Goal: Task Accomplishment & Management: Complete application form

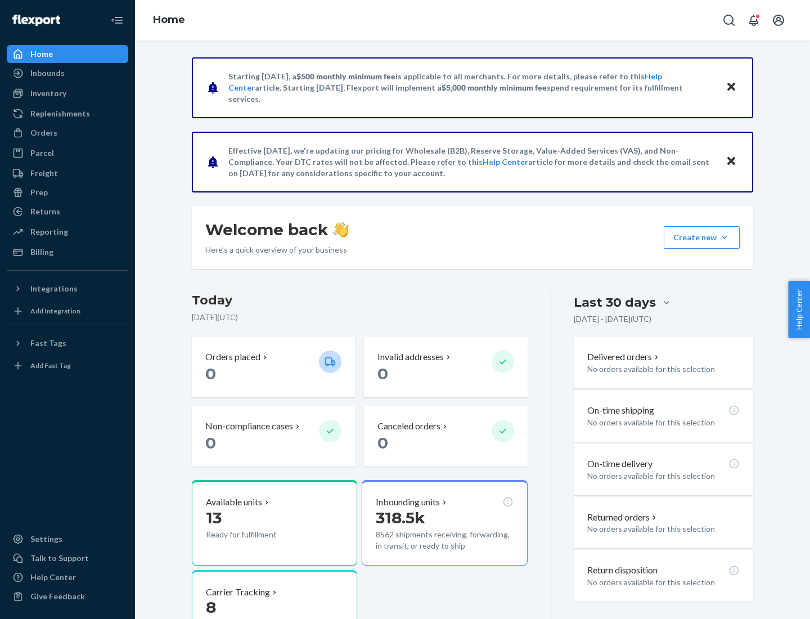
click at [724, 237] on button "Create new Create new inbound Create new order Create new product" at bounding box center [702, 237] width 76 height 22
click at [67, 73] on div "Inbounds" at bounding box center [67, 73] width 119 height 16
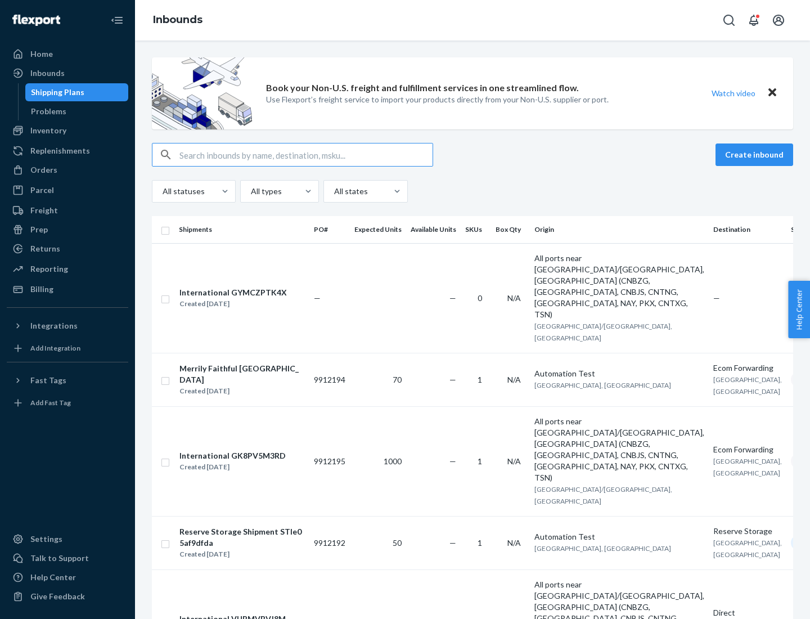
click at [756, 155] on button "Create inbound" at bounding box center [754, 154] width 78 height 22
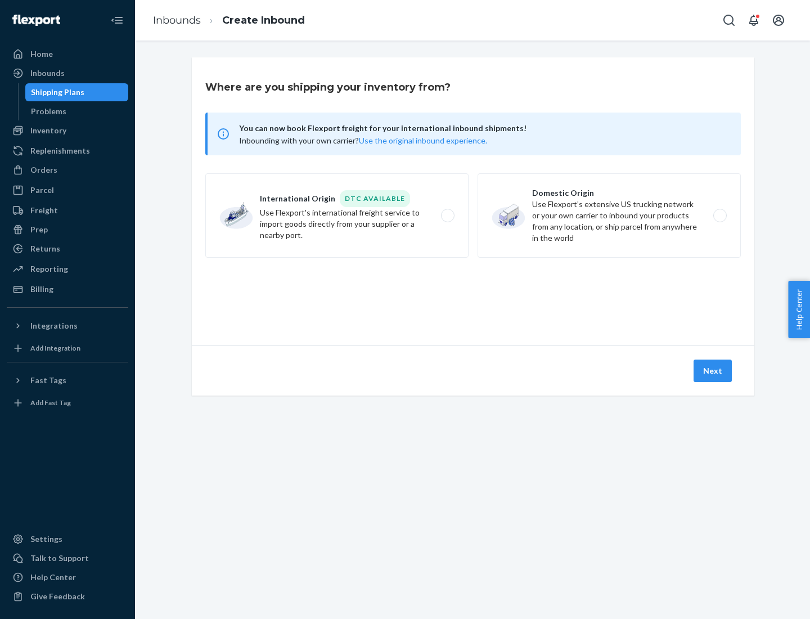
click at [609, 215] on label "Domestic Origin Use Flexport’s extensive US trucking network or your own carrie…" at bounding box center [609, 215] width 263 height 84
click at [719, 215] on input "Domestic Origin Use Flexport’s extensive US trucking network or your own carrie…" at bounding box center [722, 215] width 7 height 7
radio input "true"
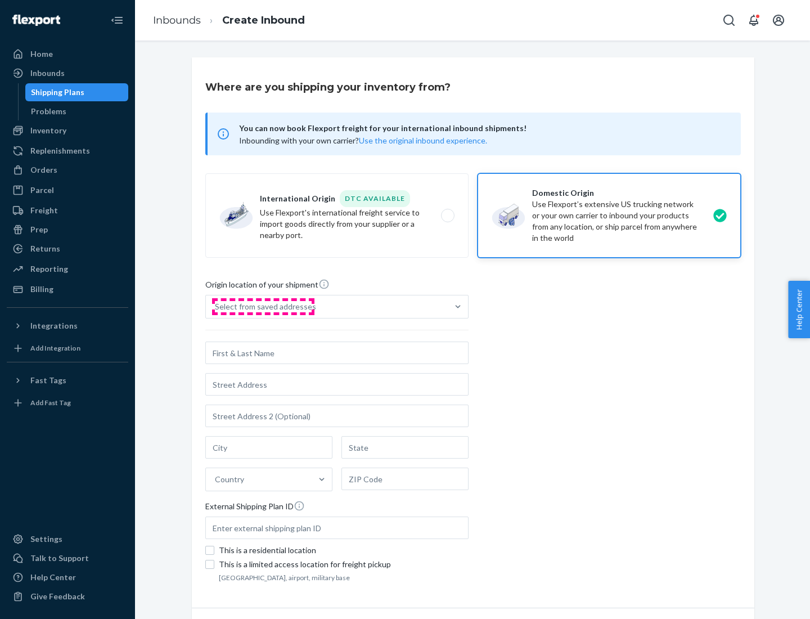
click at [263, 307] on div "Select from saved addresses" at bounding box center [265, 306] width 101 height 11
click at [216, 307] on input "Select from saved addresses" at bounding box center [215, 306] width 1 height 11
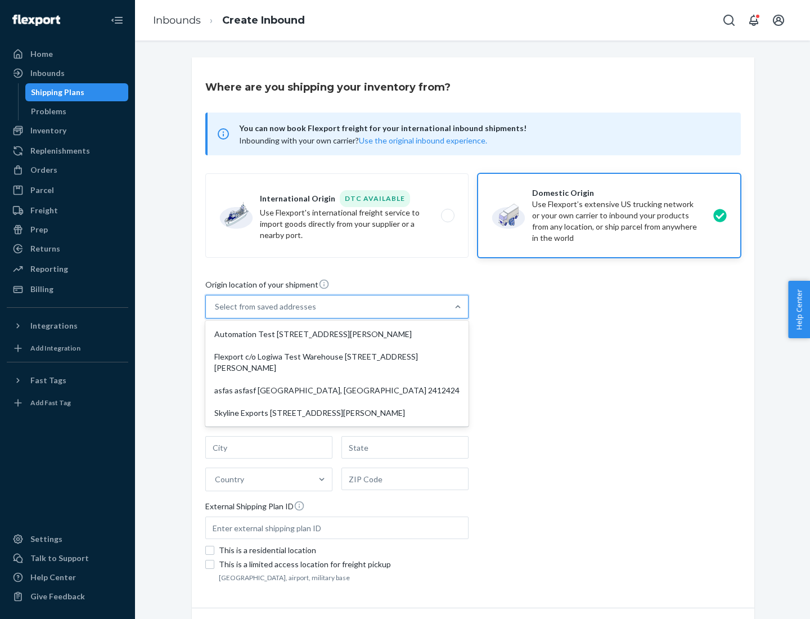
scroll to position [4, 0]
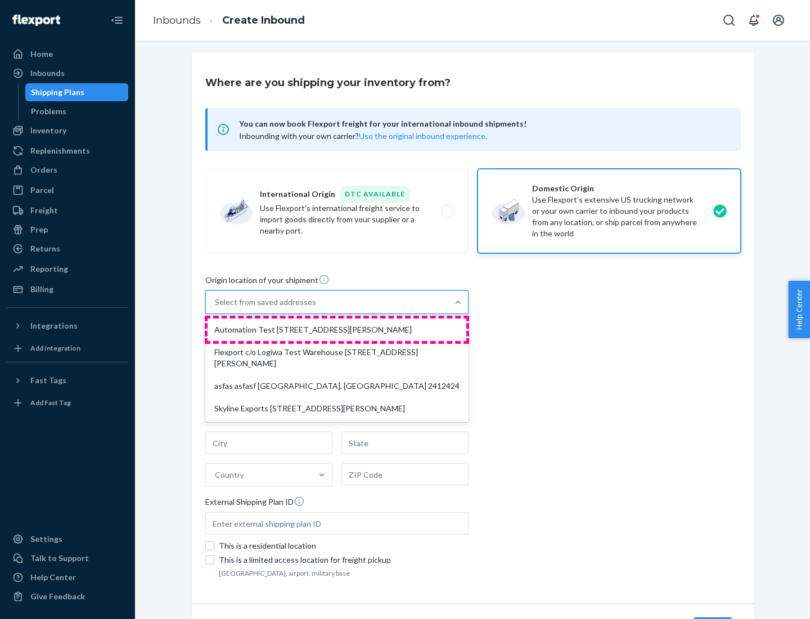
click at [337, 330] on div "Automation Test [STREET_ADDRESS][PERSON_NAME]" at bounding box center [337, 329] width 259 height 22
click at [216, 308] on input "option Automation Test [STREET_ADDRESS][PERSON_NAME] focused, 1 of 4. 4 results…" at bounding box center [215, 301] width 1 height 11
type input "Automation Test"
type input "9th Floor"
type input "[GEOGRAPHIC_DATA]"
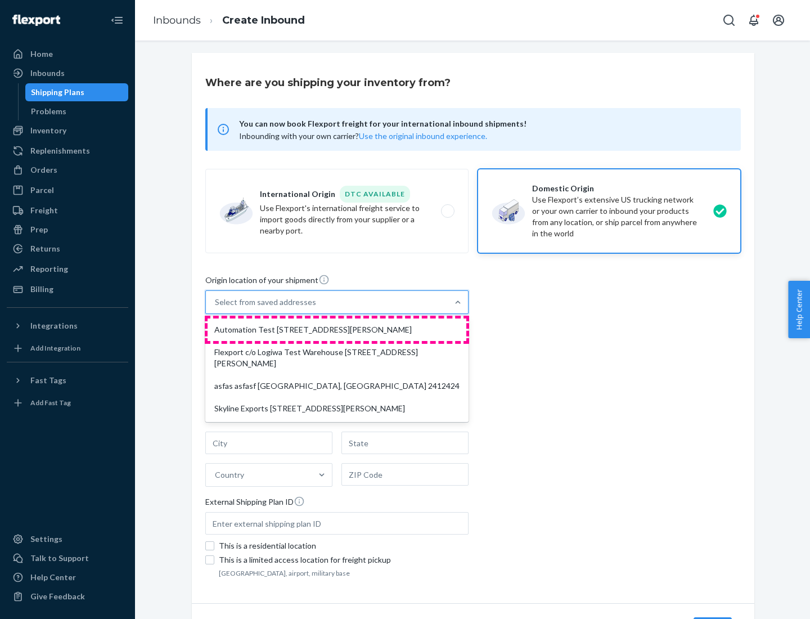
type input "CA"
type input "94104"
type input "[STREET_ADDRESS][PERSON_NAME]"
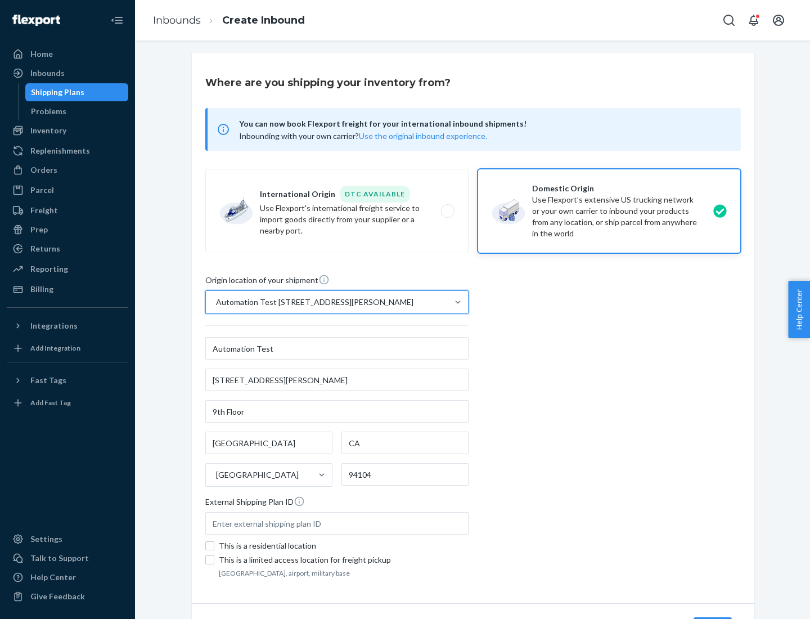
scroll to position [66, 0]
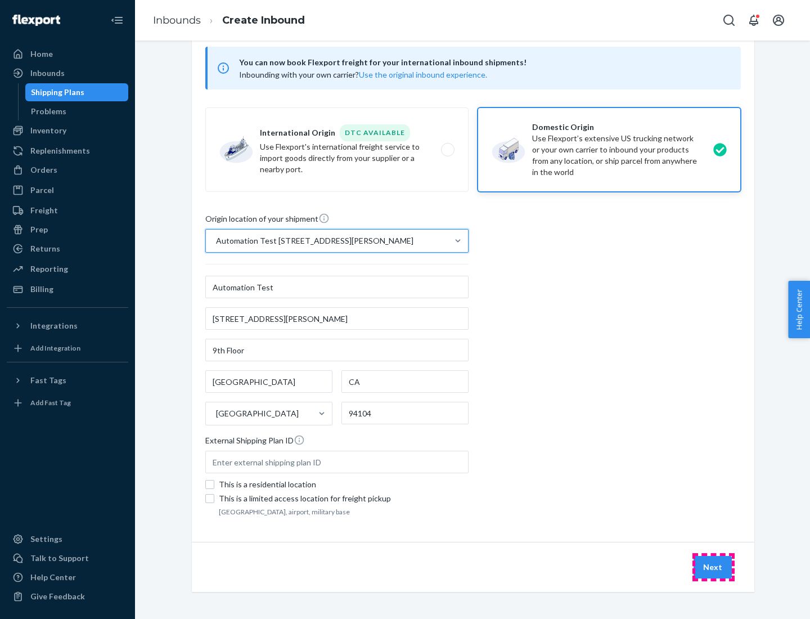
click at [713, 567] on button "Next" at bounding box center [713, 567] width 38 height 22
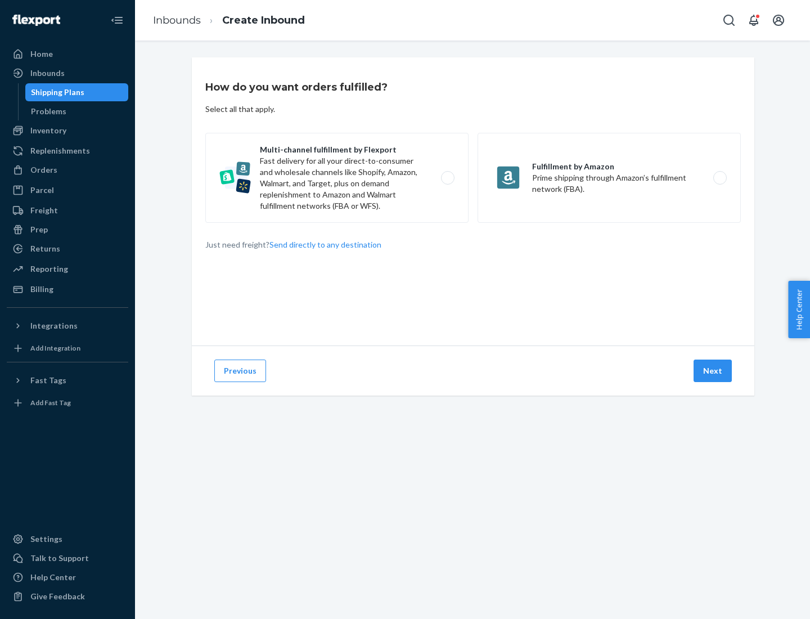
click at [337, 178] on label "Multi-channel fulfillment by Flexport Fast delivery for all your direct-to-cons…" at bounding box center [336, 178] width 263 height 90
click at [447, 178] on input "Multi-channel fulfillment by Flexport Fast delivery for all your direct-to-cons…" at bounding box center [450, 177] width 7 height 7
radio input "true"
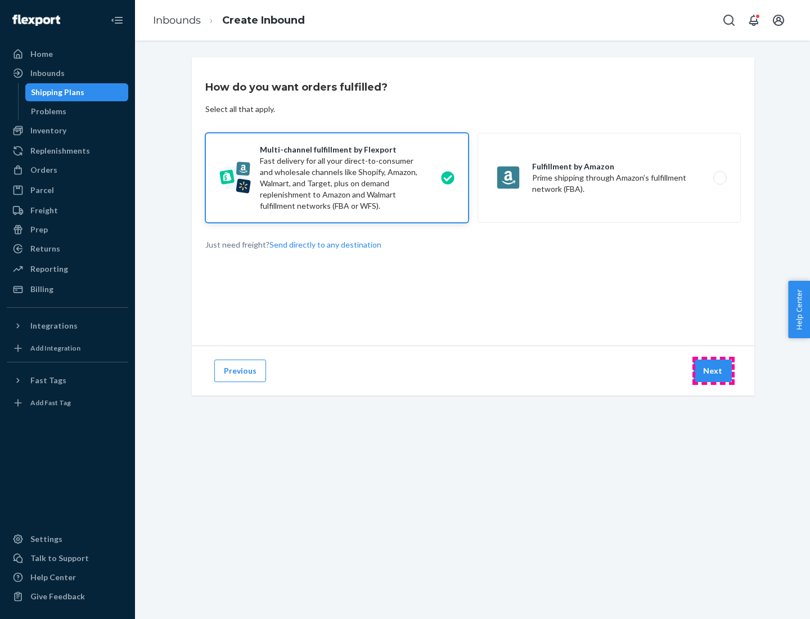
click at [713, 371] on button "Next" at bounding box center [713, 370] width 38 height 22
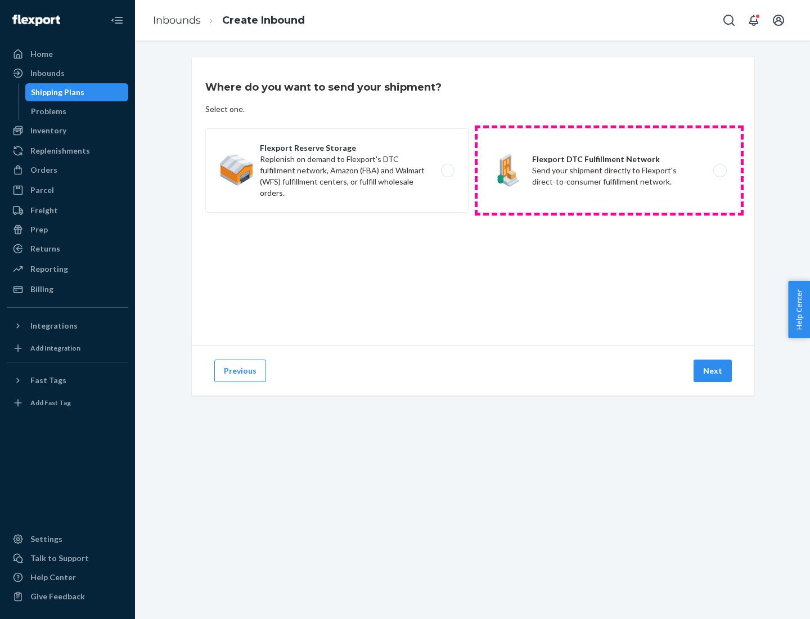
click at [609, 170] on label "Flexport DTC Fulfillment Network Send your shipment directly to Flexport's dire…" at bounding box center [609, 170] width 263 height 84
click at [719, 170] on input "Flexport DTC Fulfillment Network Send your shipment directly to Flexport's dire…" at bounding box center [722, 170] width 7 height 7
radio input "true"
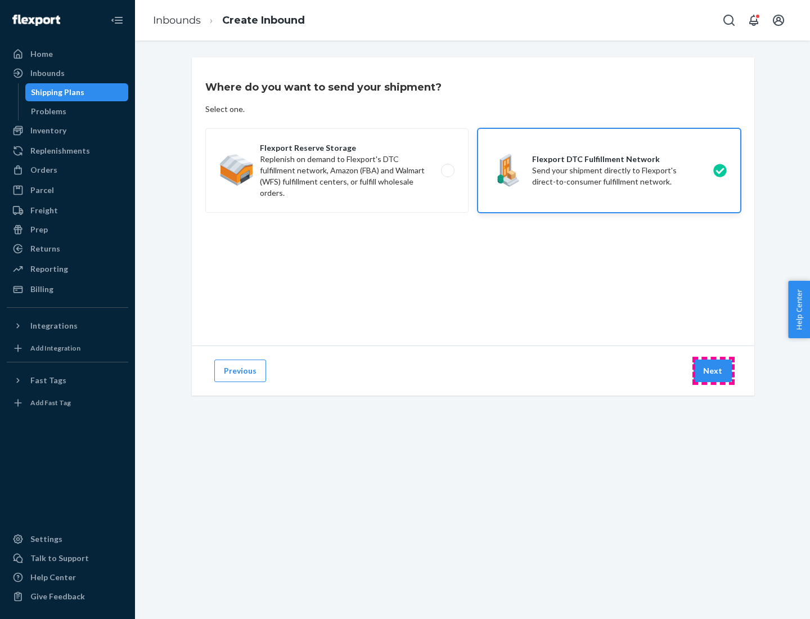
click at [713, 371] on button "Next" at bounding box center [713, 370] width 38 height 22
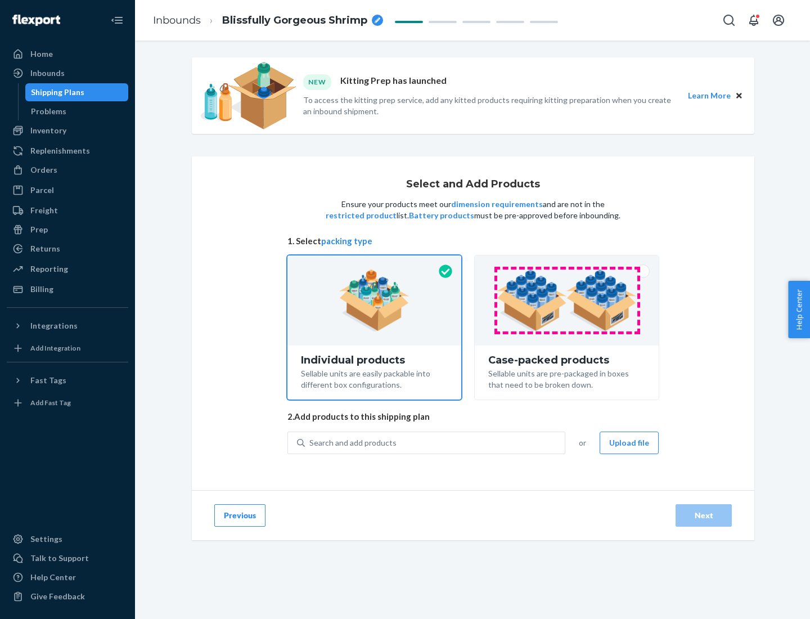
click at [567, 300] on img at bounding box center [567, 300] width 140 height 62
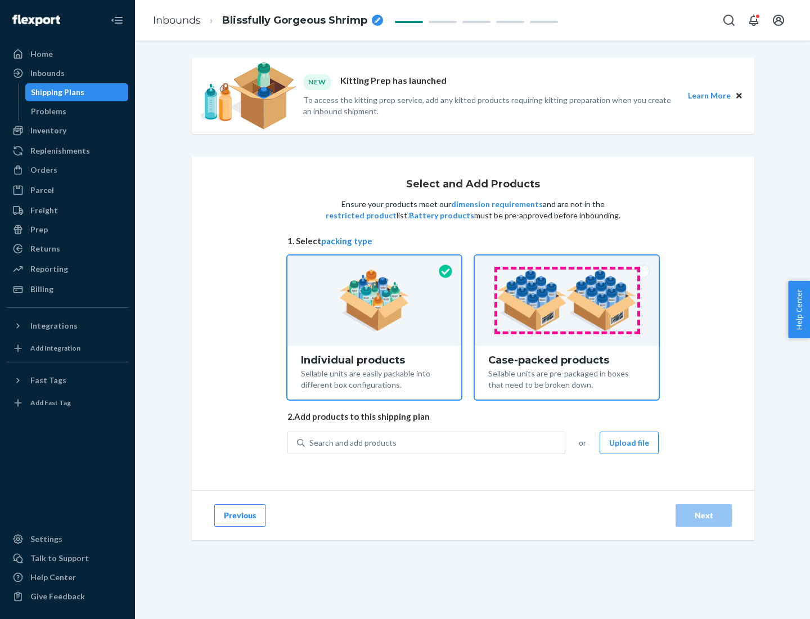
click at [567, 263] on input "Case-packed products Sellable units are pre-packaged in boxes that need to be b…" at bounding box center [566, 258] width 7 height 7
radio input "true"
radio input "false"
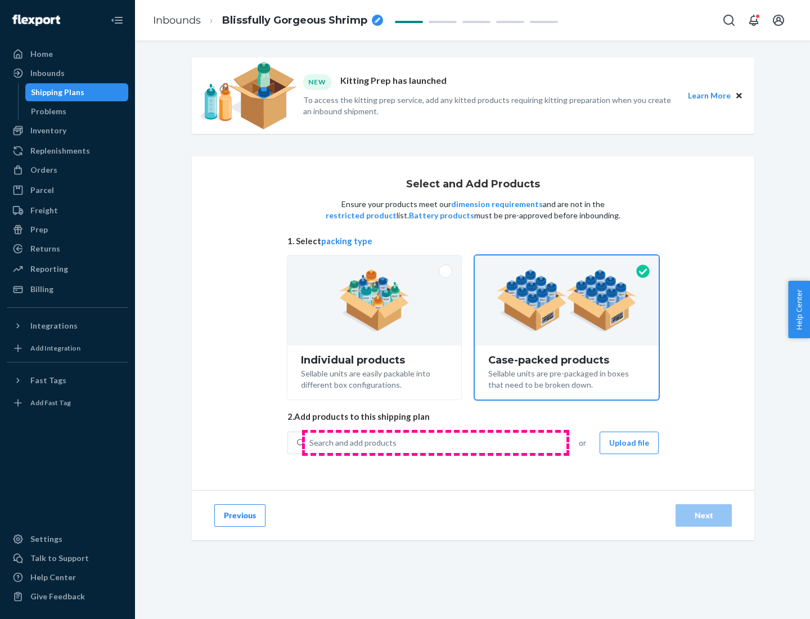
click at [435, 442] on div "Search and add products" at bounding box center [435, 443] width 260 height 20
click at [310, 442] on input "Search and add products" at bounding box center [309, 442] width 1 height 11
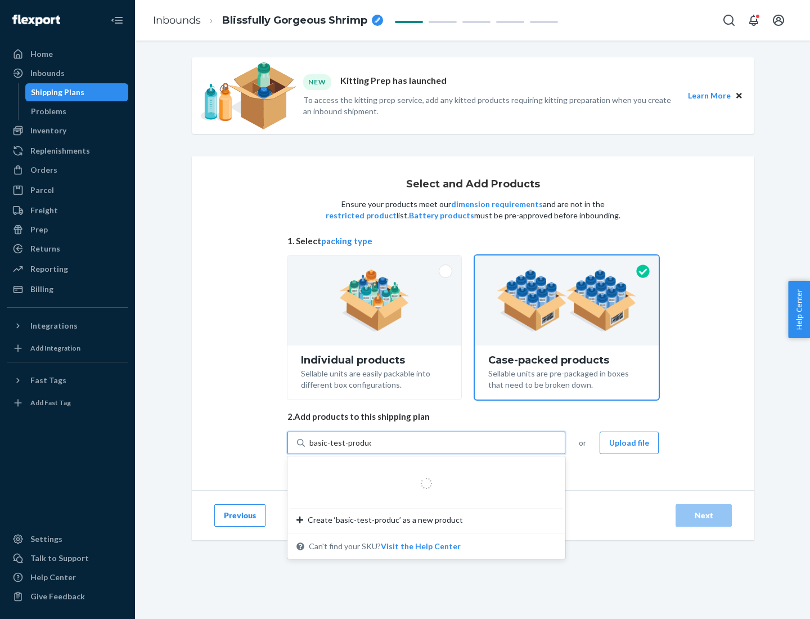
type input "basic-test-product-1"
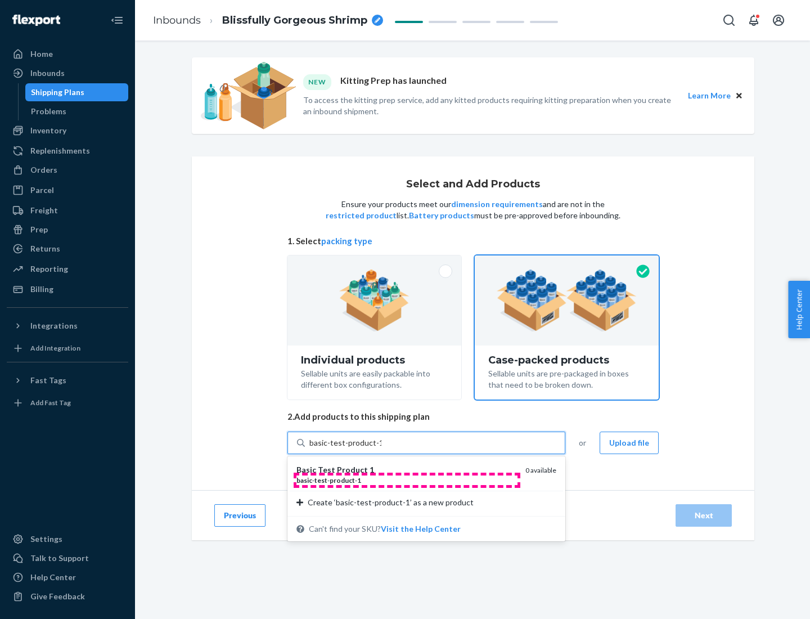
click at [407, 480] on div "basic - test - product - 1" at bounding box center [406, 480] width 220 height 10
click at [381, 448] on input "basic-test-product-1" at bounding box center [345, 442] width 72 height 11
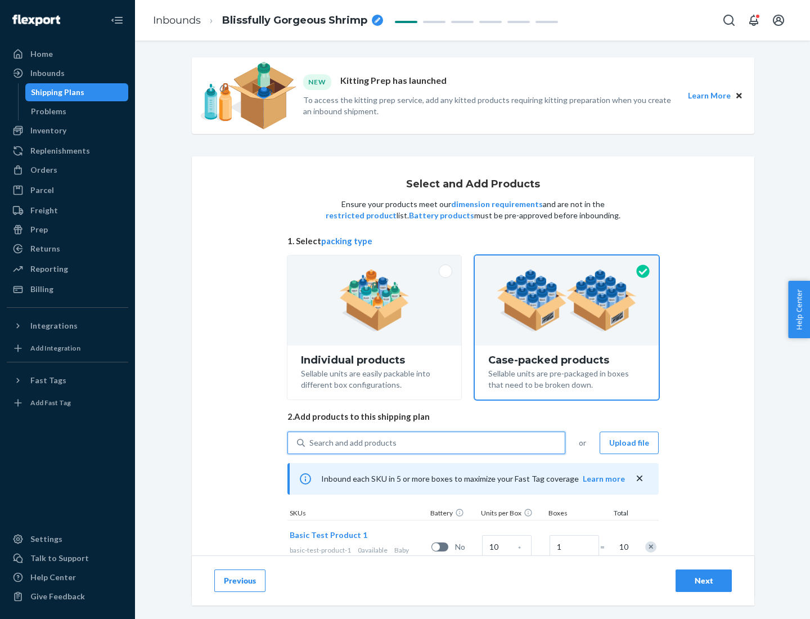
scroll to position [40, 0]
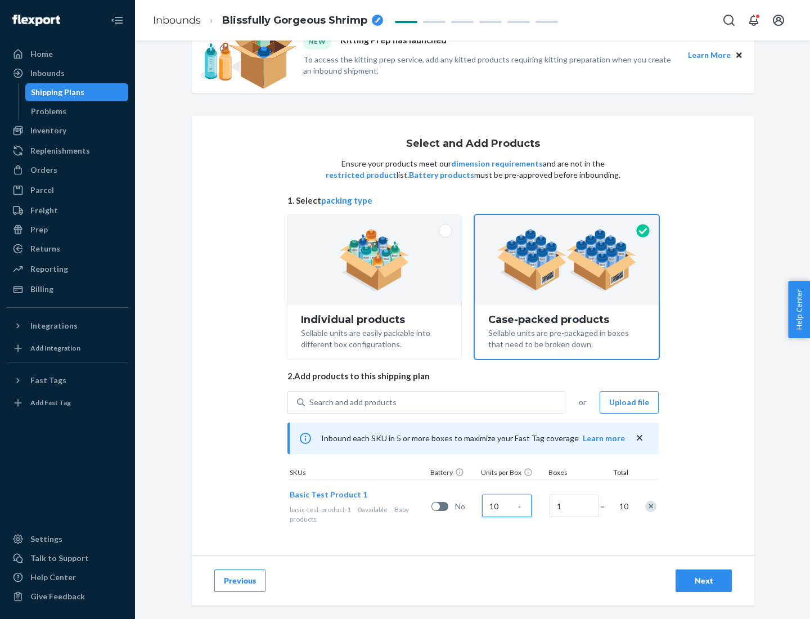
type input "10"
type input "7"
click at [704, 580] on div "Next" at bounding box center [703, 580] width 37 height 11
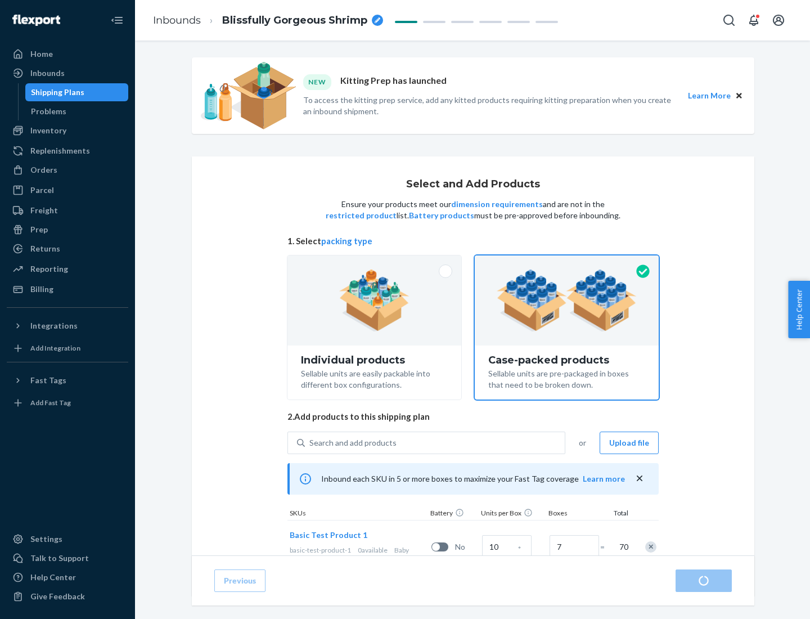
radio input "true"
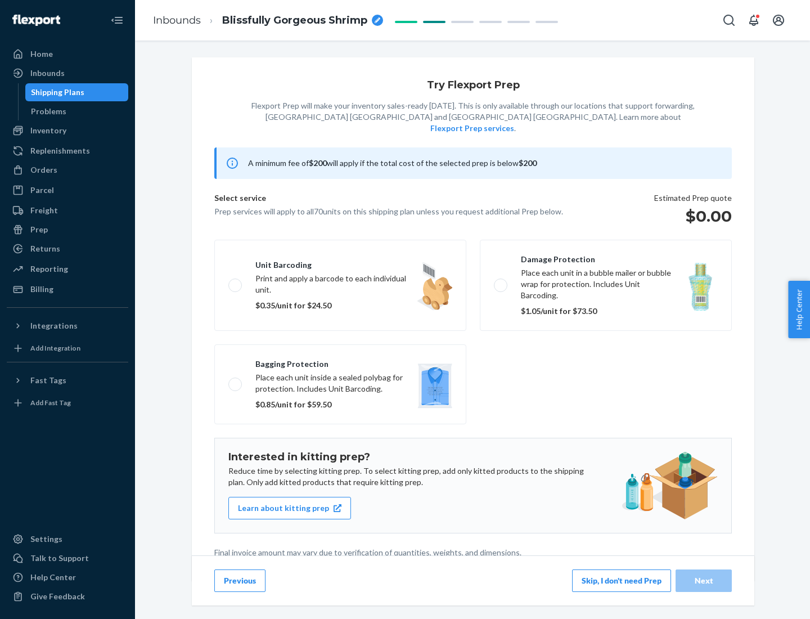
scroll to position [3, 0]
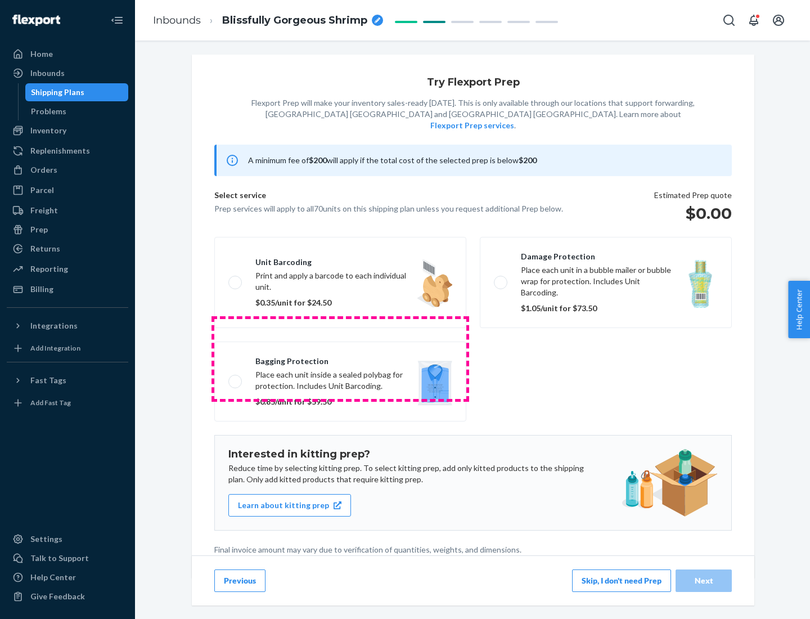
click at [340, 358] on label "Bagging protection Place each unit inside a sealed polybag for protection. Incl…" at bounding box center [340, 381] width 252 height 80
click at [236, 377] on input "Bagging protection Place each unit inside a sealed polybag for protection. Incl…" at bounding box center [231, 380] width 7 height 7
checkbox input "true"
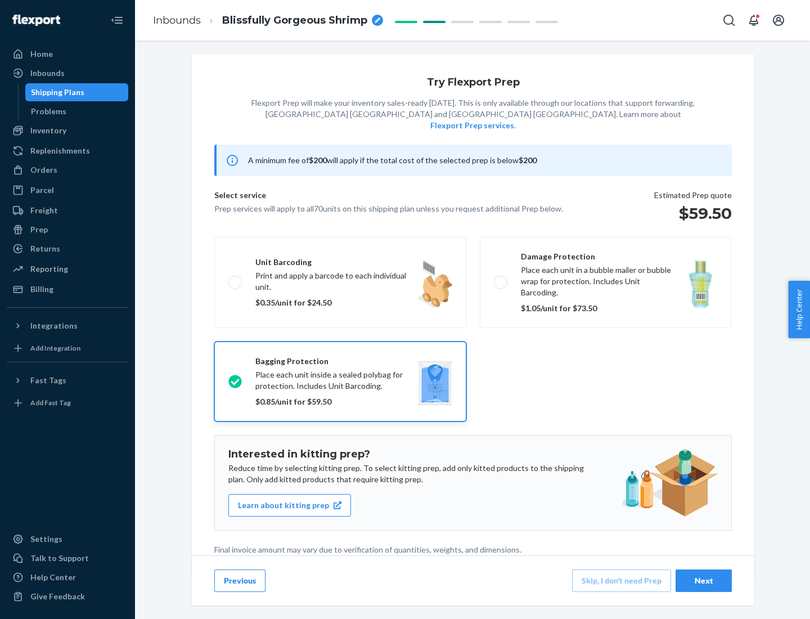
click at [704, 580] on div "Next" at bounding box center [703, 580] width 37 height 11
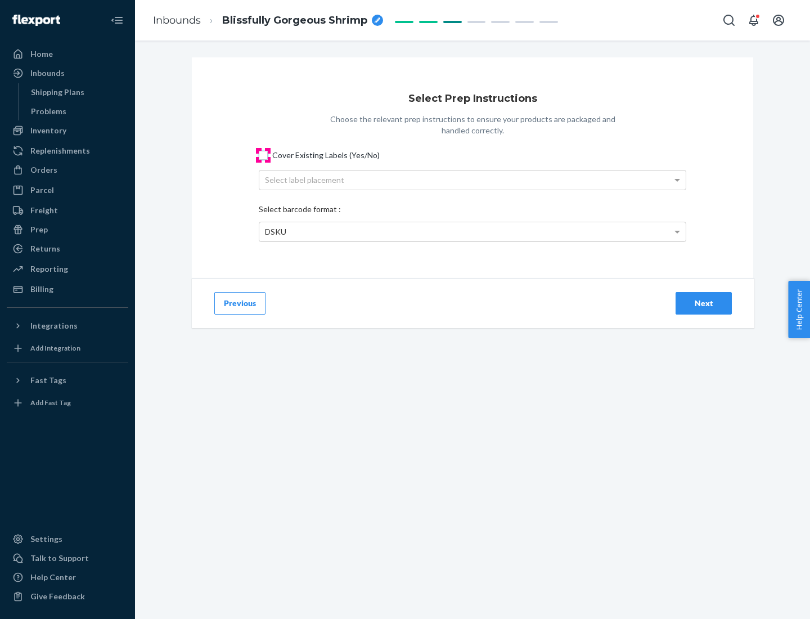
click at [263, 155] on input "Cover Existing Labels (Yes/No)" at bounding box center [263, 155] width 9 height 9
checkbox input "true"
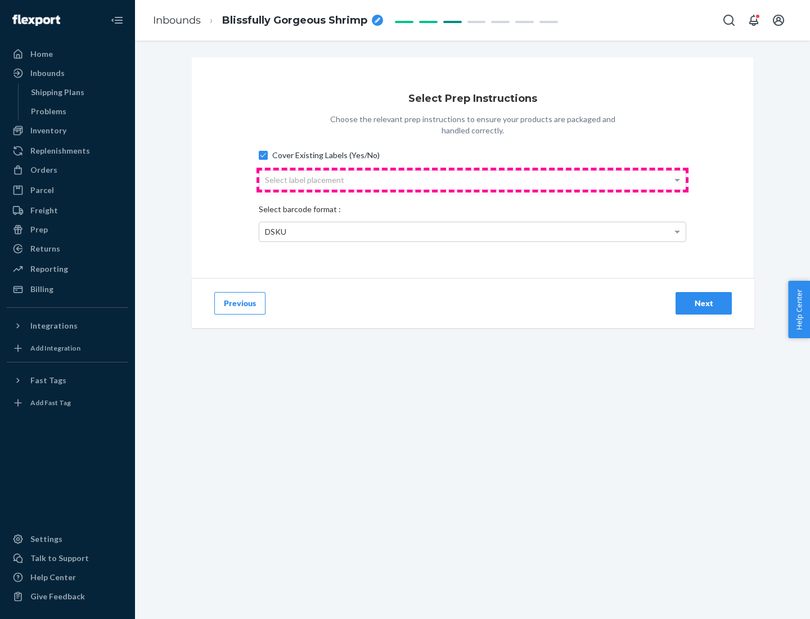
click at [472, 179] on div "Select label placement" at bounding box center [472, 179] width 426 height 19
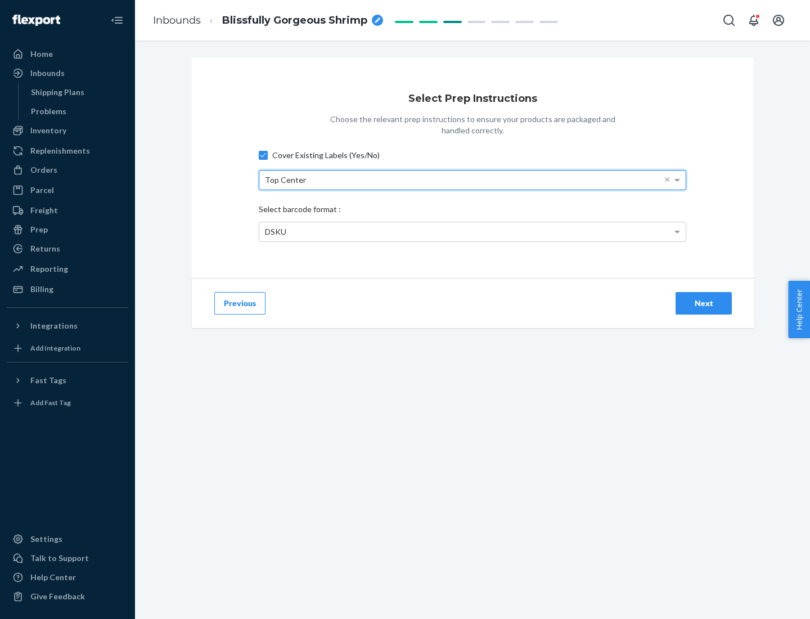
click at [472, 231] on div "DSKU" at bounding box center [472, 231] width 426 height 19
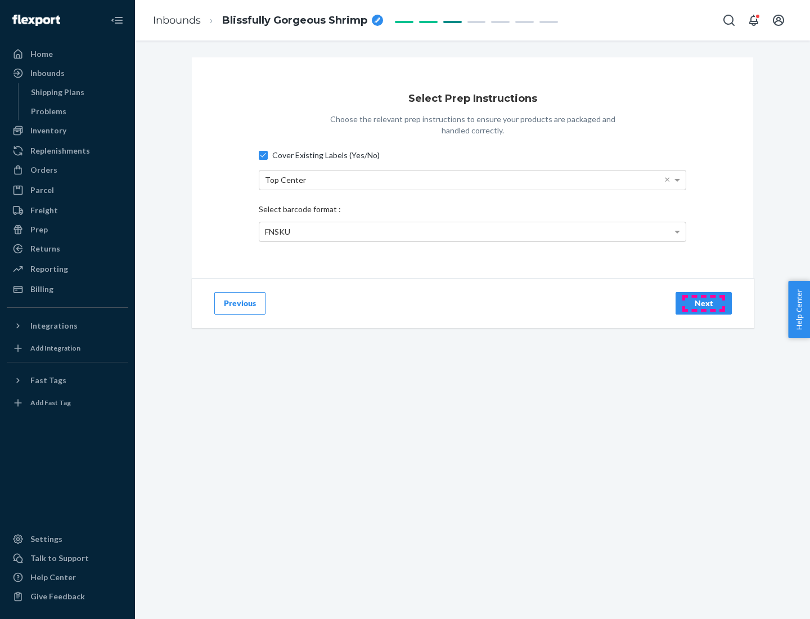
click at [704, 303] on div "Next" at bounding box center [703, 303] width 37 height 11
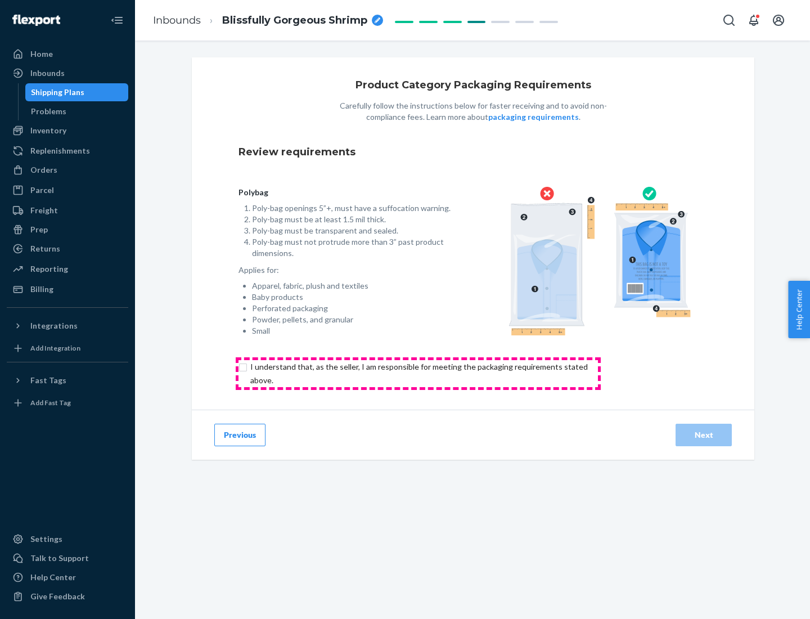
click at [418, 373] on input "checkbox" at bounding box center [425, 373] width 374 height 27
checkbox input "true"
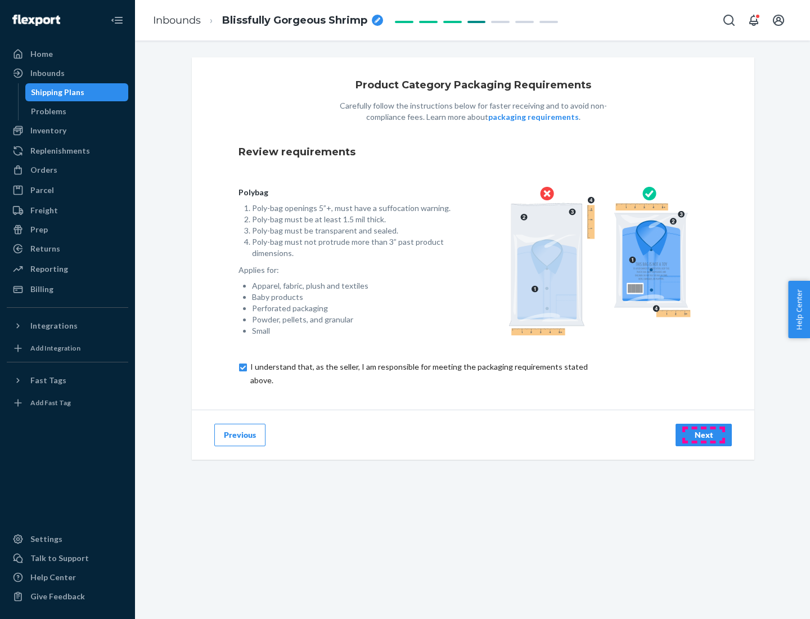
click at [704, 434] on div "Next" at bounding box center [703, 434] width 37 height 11
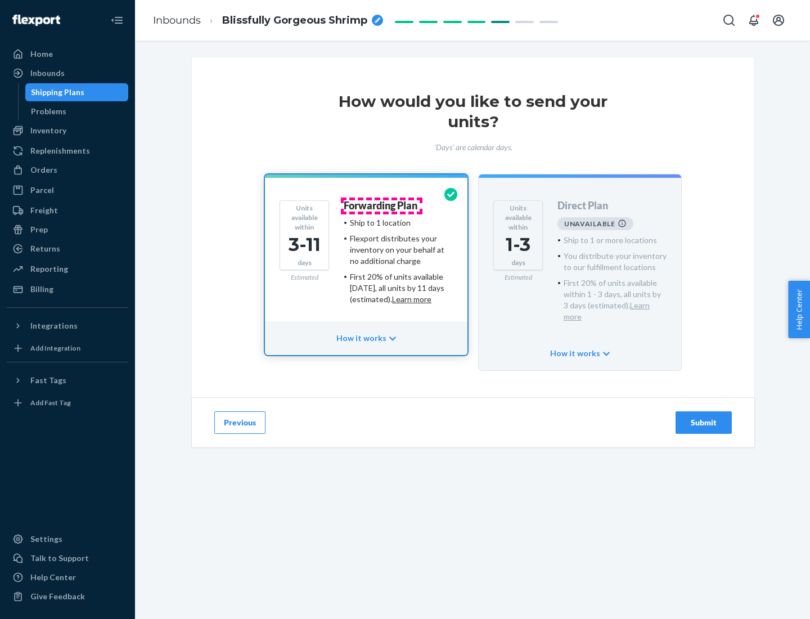
click at [381, 205] on h4 "Forwarding Plan" at bounding box center [381, 205] width 74 height 11
click at [704, 417] on div "Submit" at bounding box center [703, 422] width 37 height 11
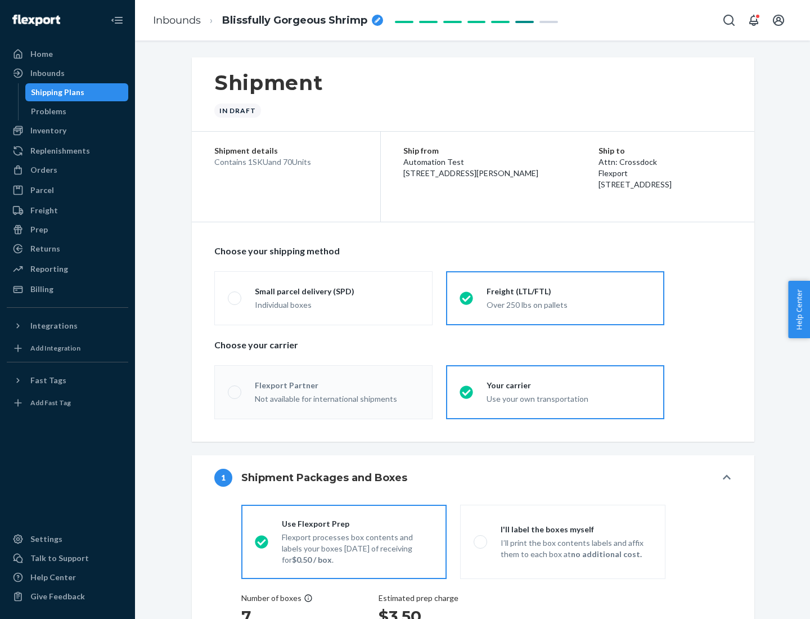
radio input "true"
radio input "false"
radio input "true"
radio input "false"
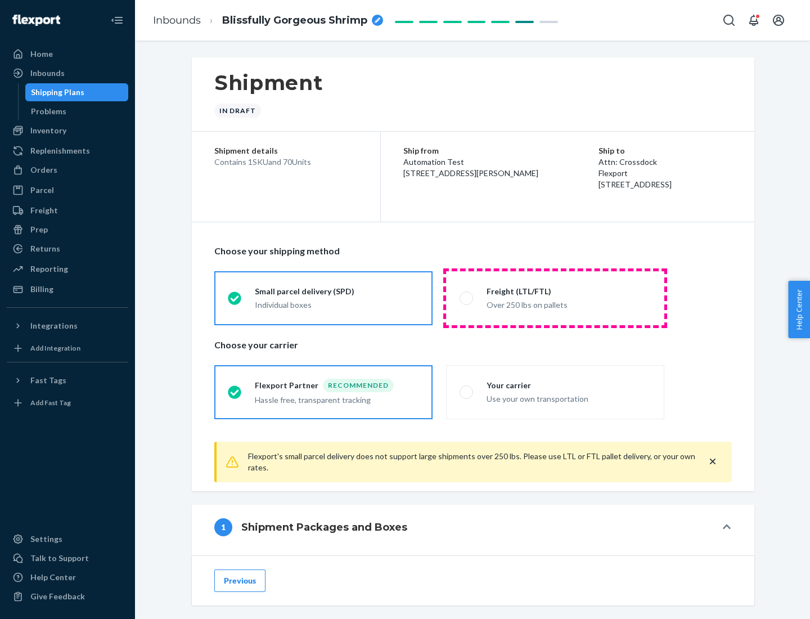
click at [555, 298] on div "Over 250 lbs on pallets" at bounding box center [569, 303] width 164 height 13
click at [467, 298] on input "Freight (LTL/FTL) Over 250 lbs on pallets" at bounding box center [463, 297] width 7 height 7
radio input "true"
radio input "false"
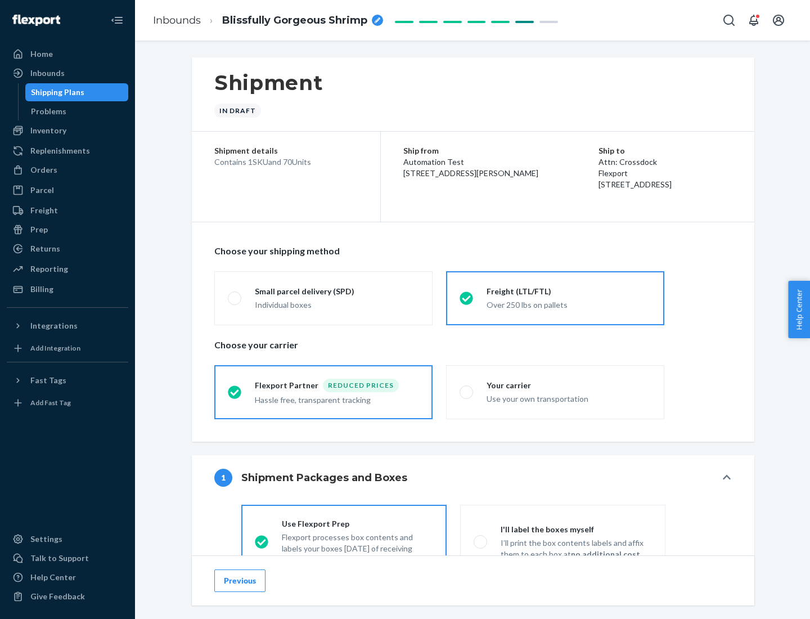
scroll to position [62, 0]
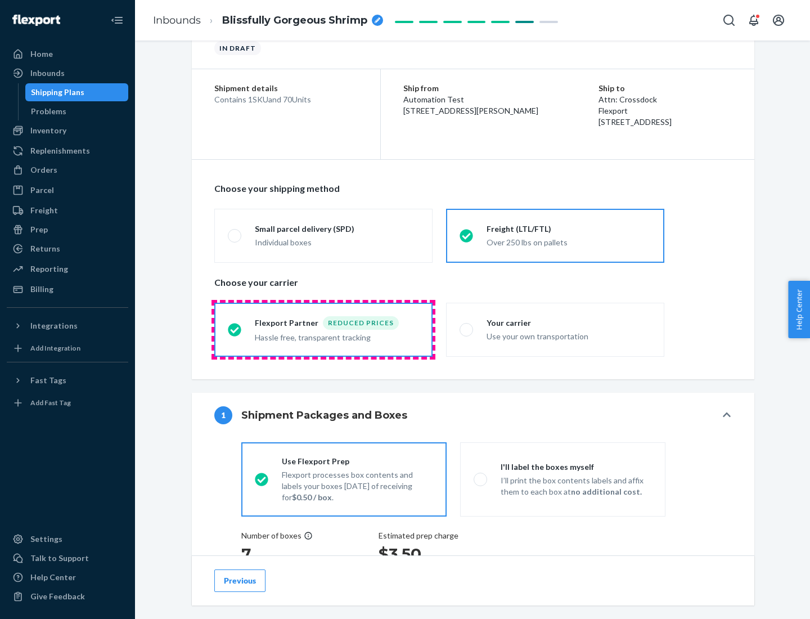
click at [323, 330] on div "Hassle free, transparent tracking" at bounding box center [337, 336] width 164 height 13
click at [235, 329] on input "Flexport Partner Reduced prices Hassle free, transparent tracking" at bounding box center [231, 329] width 7 height 7
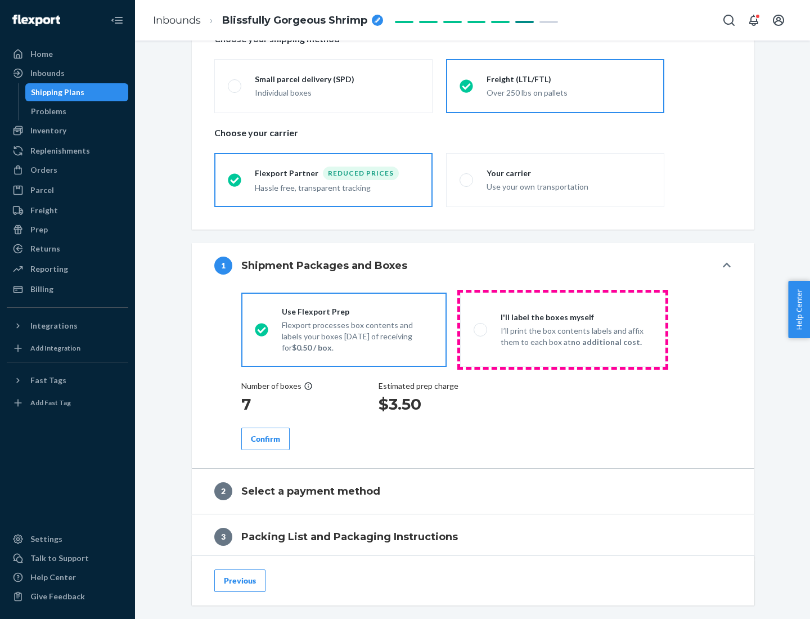
click at [562, 329] on p "I’ll print the box contents labels and affix them to each box at no additional …" at bounding box center [576, 336] width 151 height 22
click at [481, 329] on input "I'll label the boxes myself I’ll print the box contents labels and affix them t…" at bounding box center [477, 329] width 7 height 7
radio input "true"
radio input "false"
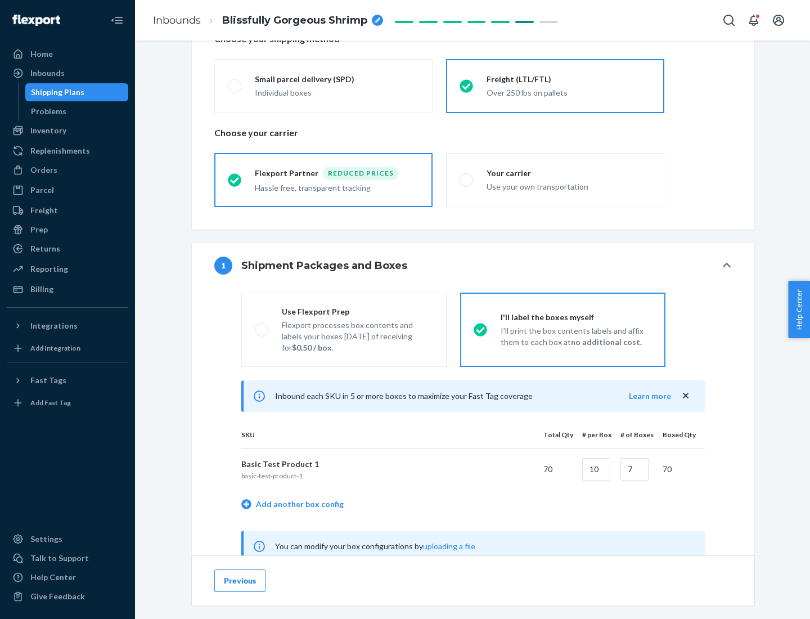
scroll to position [352, 0]
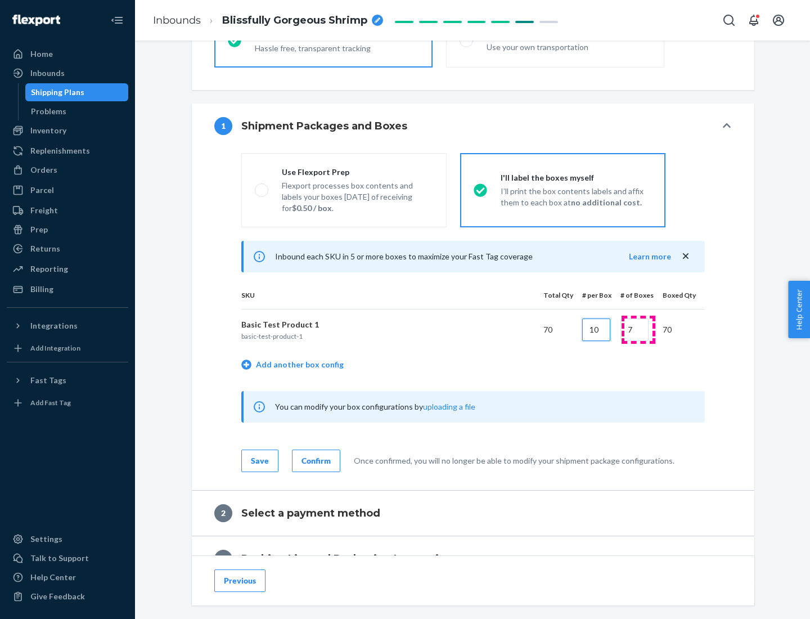
type input "10"
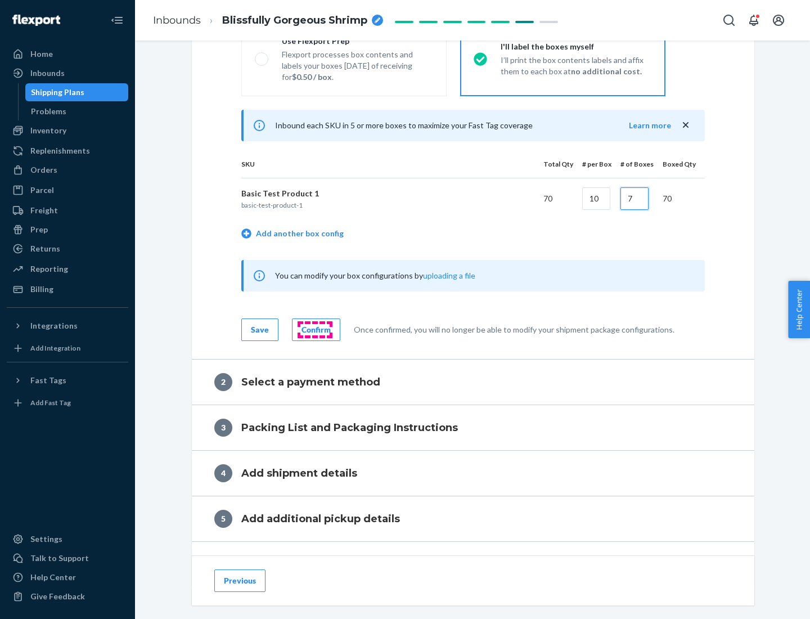
type input "7"
click at [314, 329] on div "Confirm" at bounding box center [315, 329] width 29 height 11
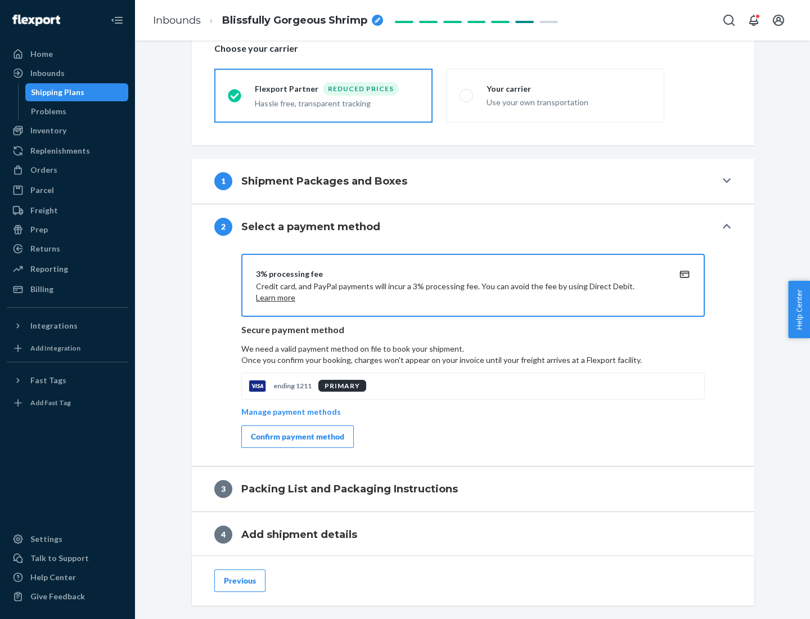
scroll to position [403, 0]
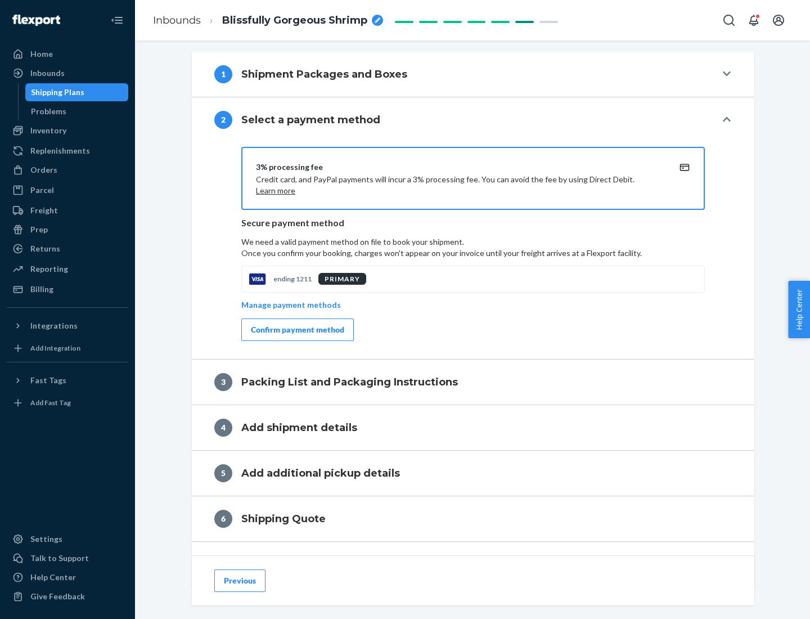
click at [296, 330] on div "Confirm payment method" at bounding box center [297, 329] width 93 height 11
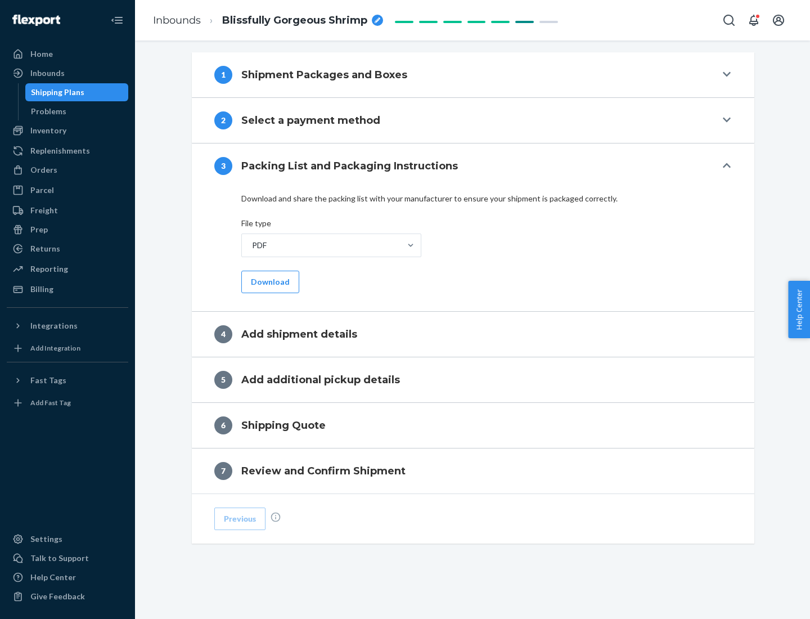
scroll to position [355, 0]
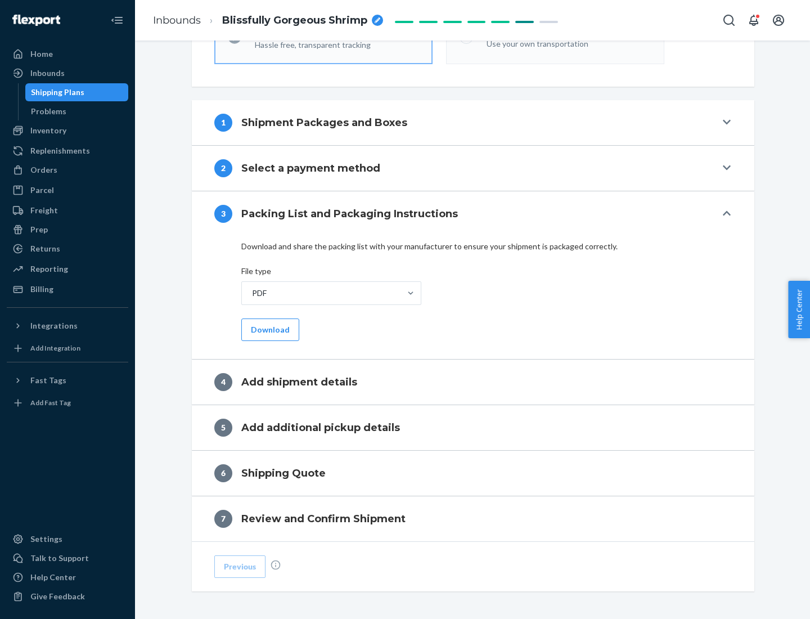
click at [269, 329] on button "Download" at bounding box center [270, 329] width 58 height 22
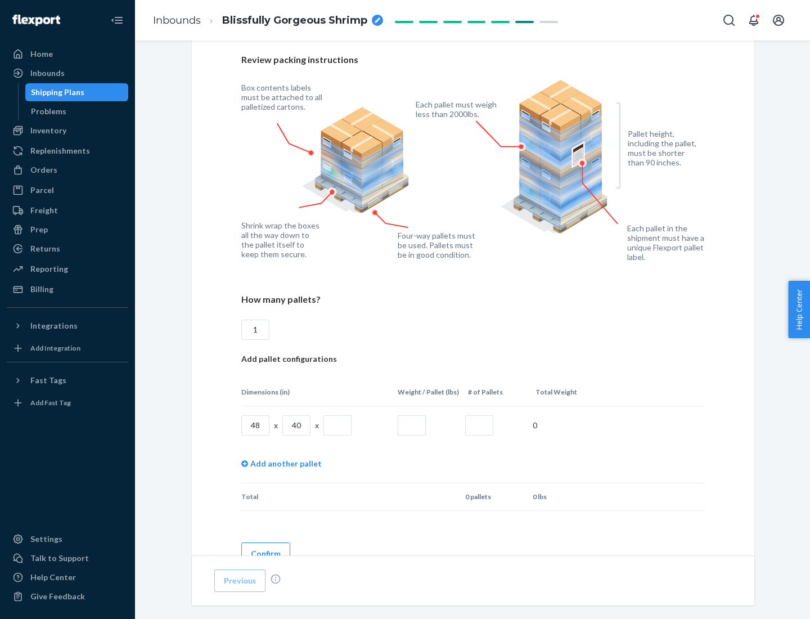
scroll to position [772, 0]
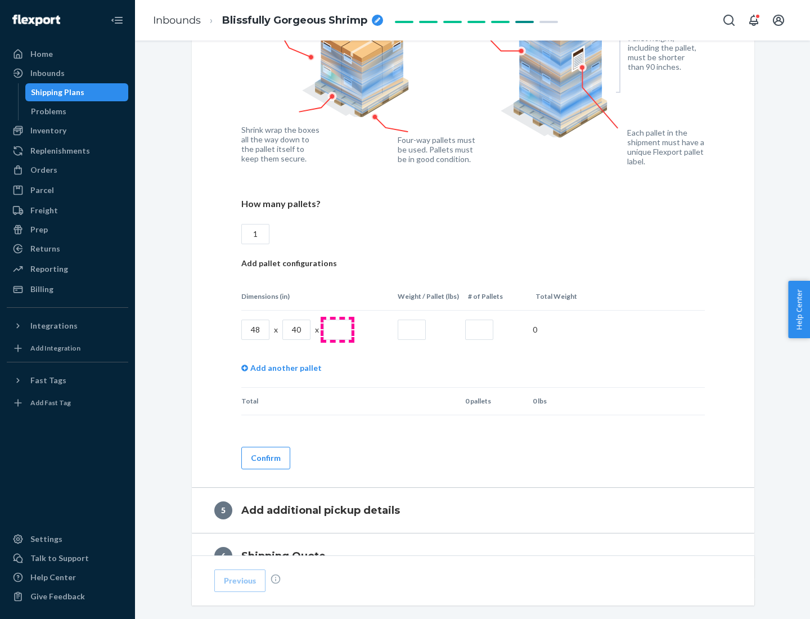
type input "1"
type input "40"
type input "200"
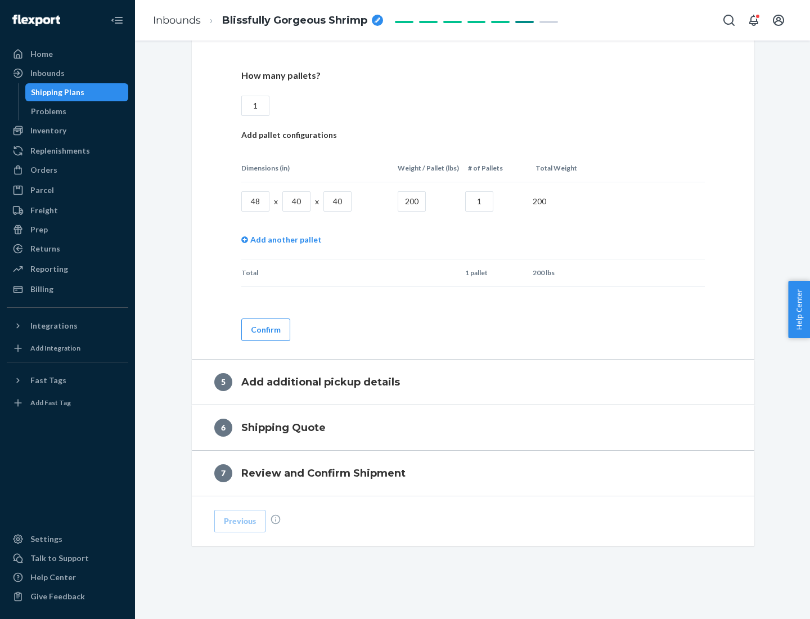
type input "1"
click at [265, 329] on button "Confirm" at bounding box center [265, 329] width 49 height 22
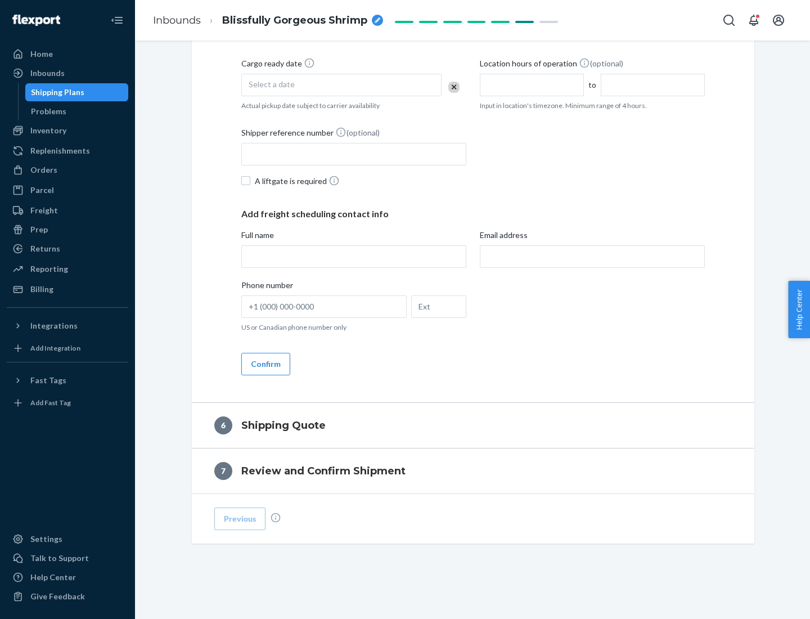
scroll to position [385, 0]
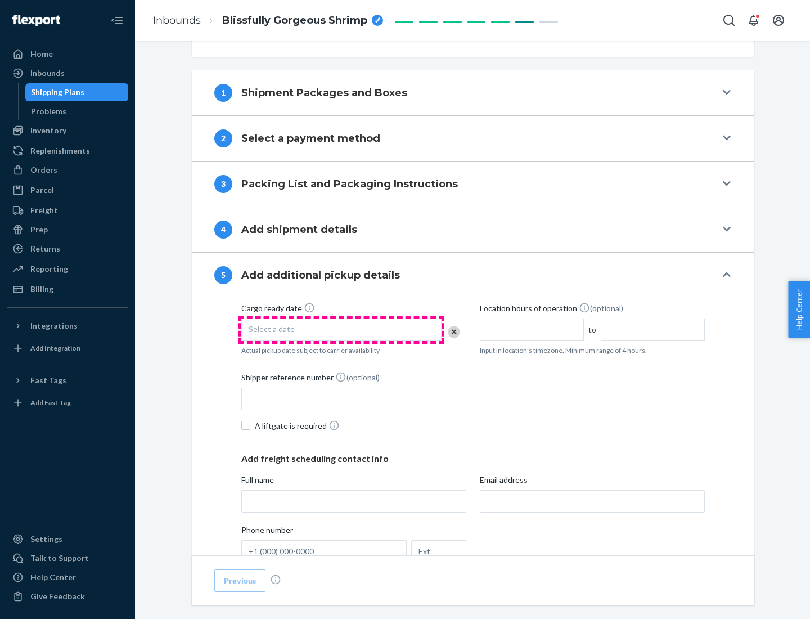
click at [341, 329] on div "Select a date" at bounding box center [341, 329] width 200 height 22
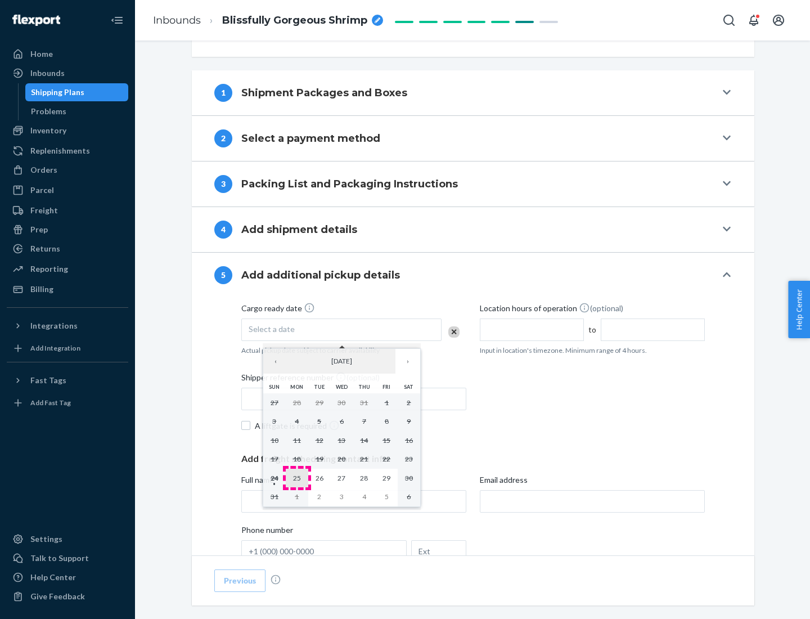
click at [296, 478] on abbr "25" at bounding box center [297, 478] width 8 height 8
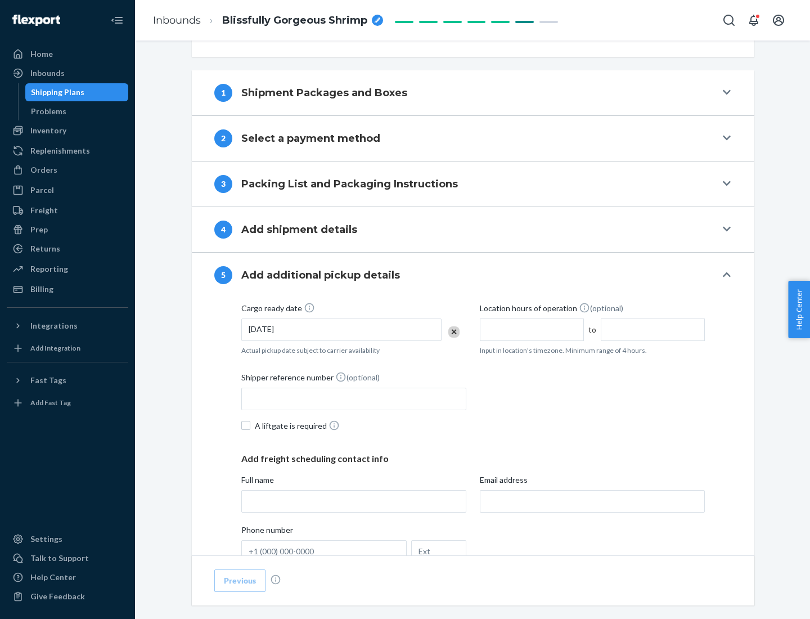
scroll to position [556, 0]
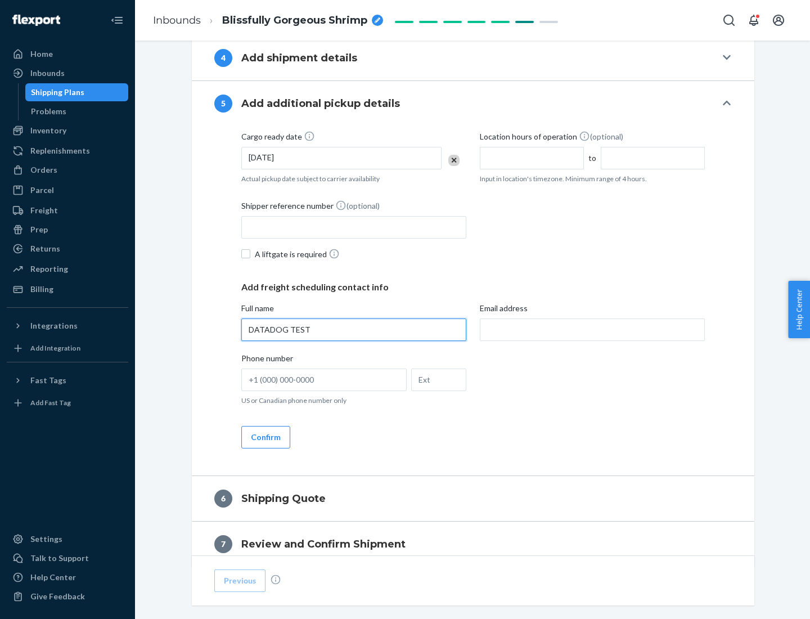
type input "DATADOG TEST"
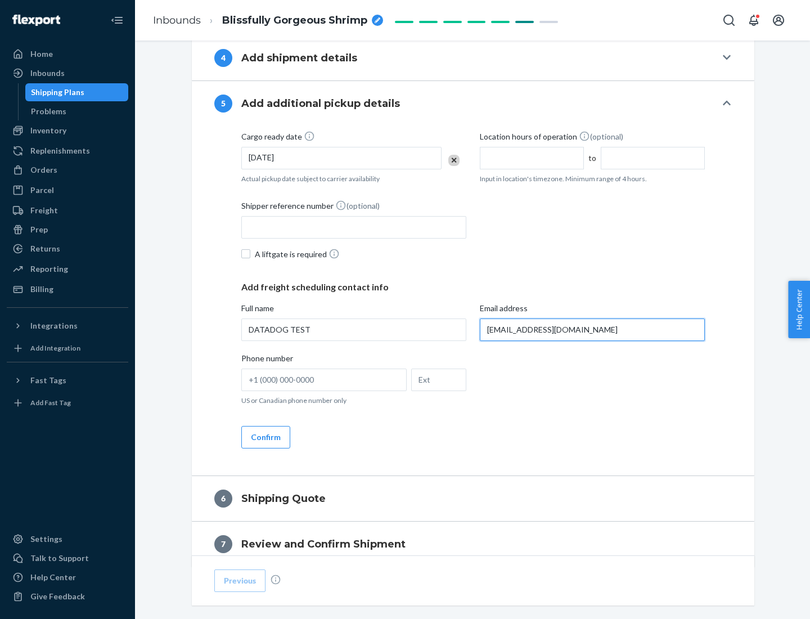
scroll to position [606, 0]
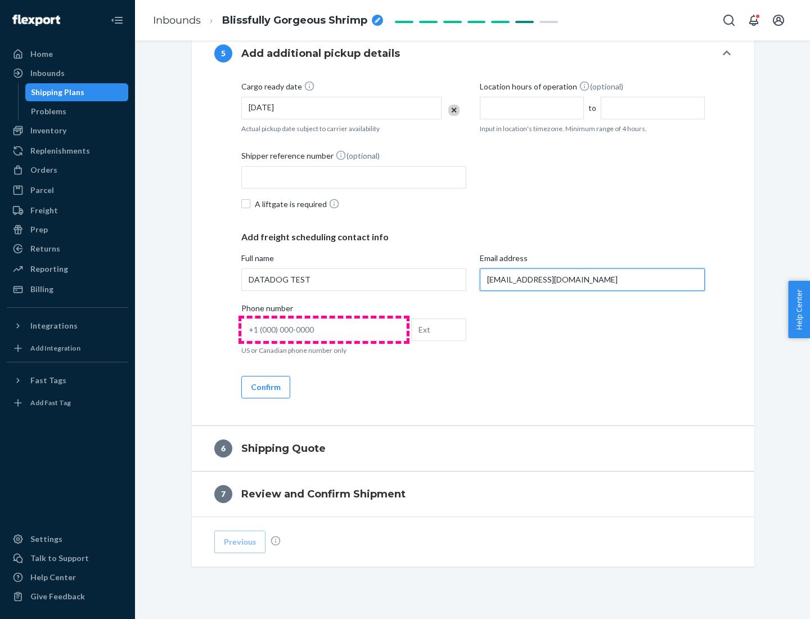
type input "[EMAIL_ADDRESS][DOMAIN_NAME]"
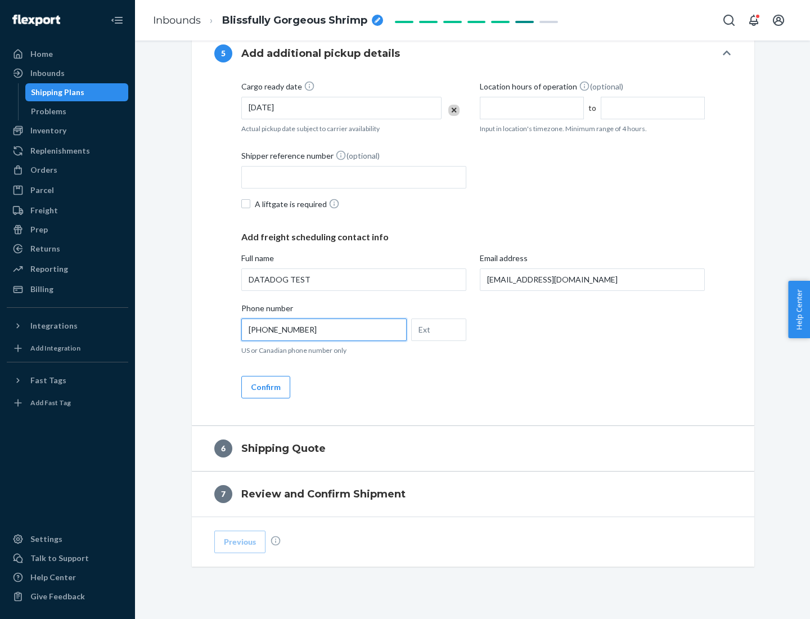
scroll to position [629, 0]
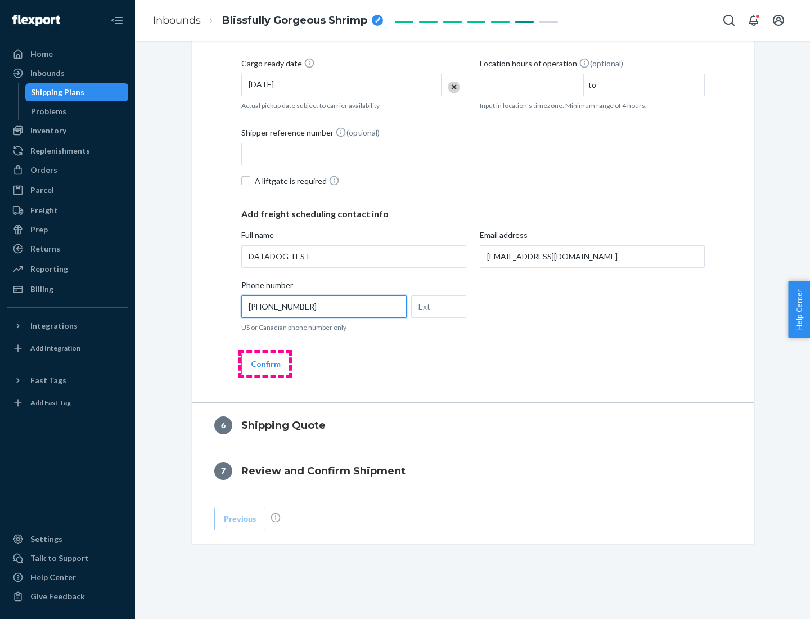
type input "[PHONE_NUMBER]"
click at [265, 363] on button "Confirm" at bounding box center [265, 364] width 49 height 22
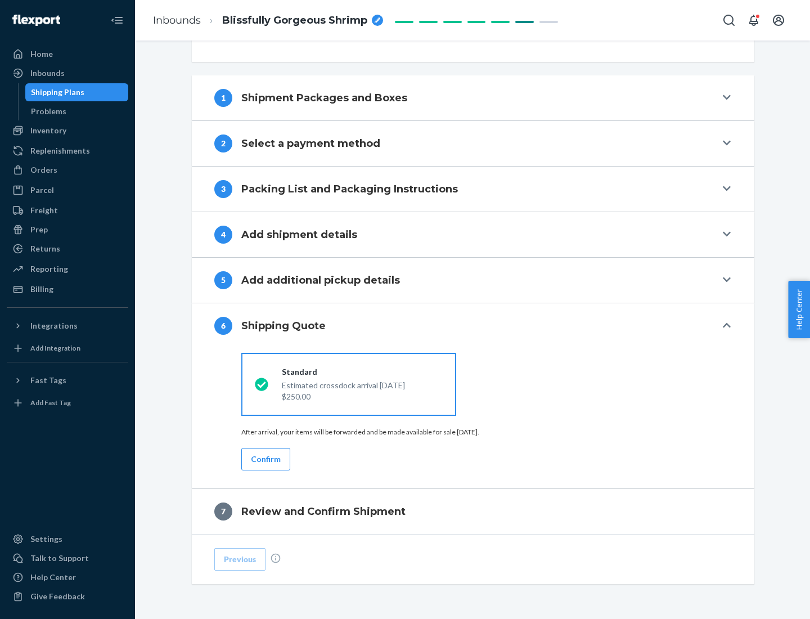
scroll to position [420, 0]
